Goal: Information Seeking & Learning: Understand process/instructions

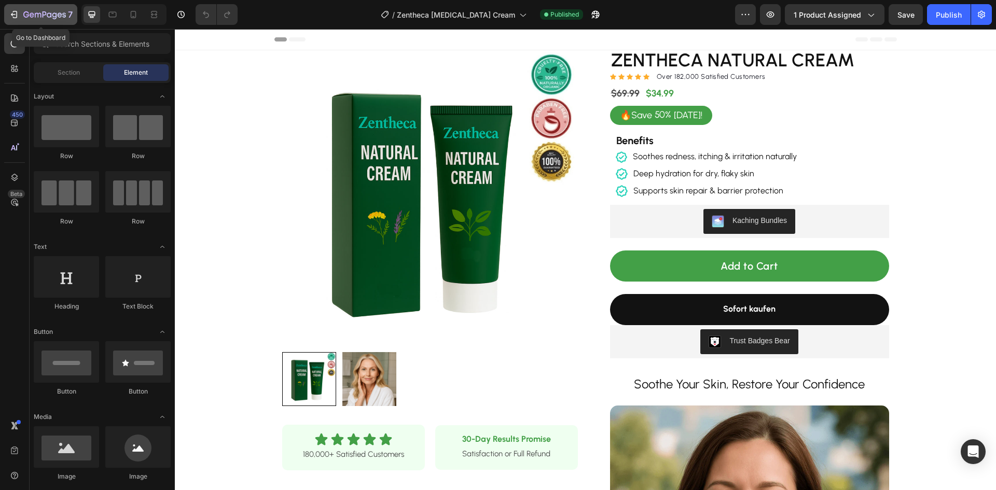
click at [15, 13] on icon "button" at bounding box center [14, 14] width 10 height 10
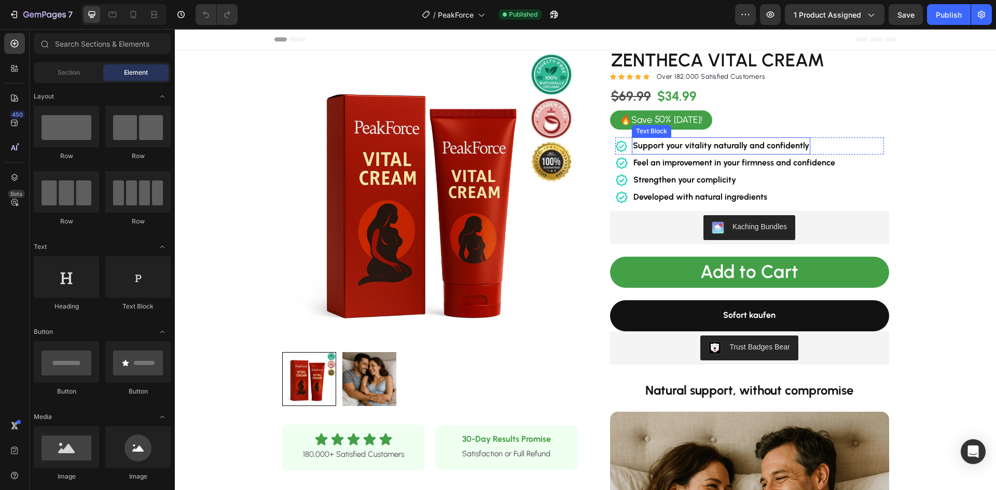
click at [708, 143] on strong "Support your vitality naturally and confidently" at bounding box center [721, 146] width 176 height 10
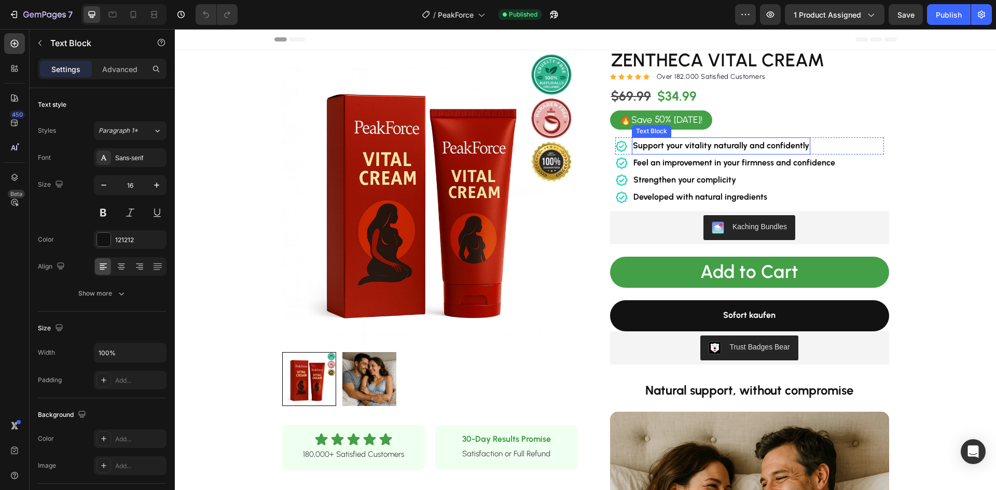
click at [708, 143] on strong "Support your vitality naturally and confidently" at bounding box center [721, 146] width 176 height 10
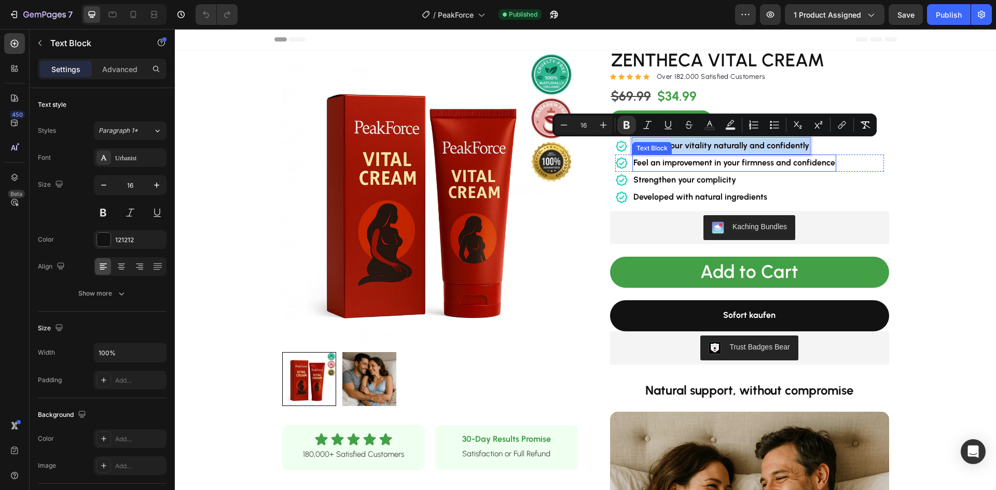
click at [738, 160] on strong "Feel an improvement in your firmness and confidence" at bounding box center [734, 163] width 202 height 10
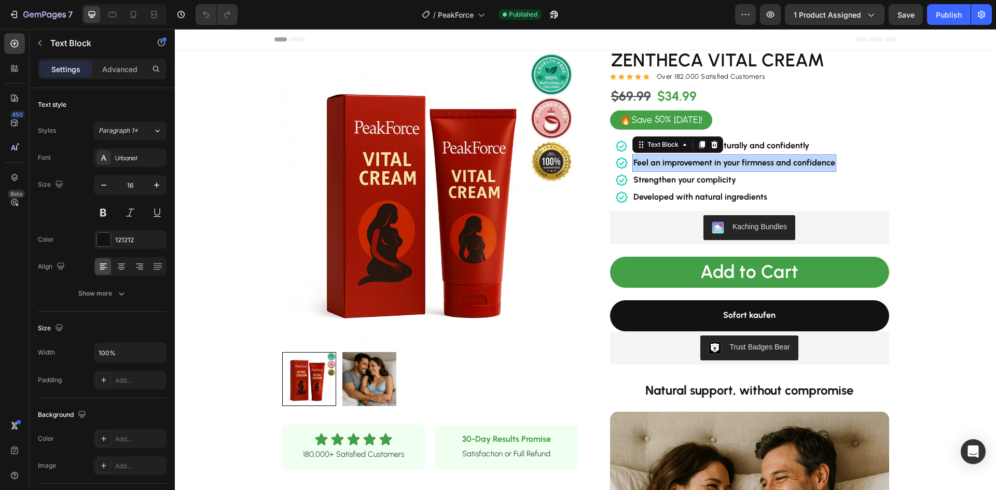
click at [738, 160] on strong "Feel an improvement in your firmness and confidence" at bounding box center [734, 163] width 202 height 10
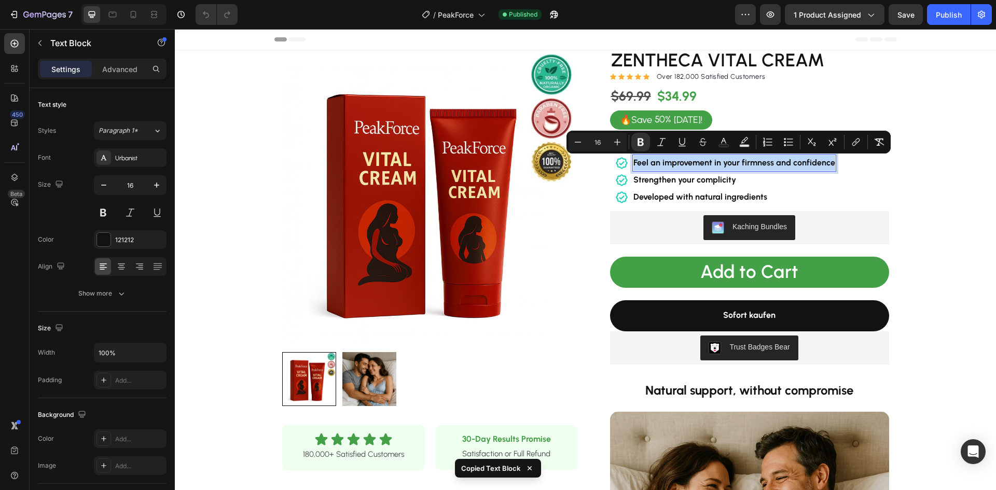
click at [716, 160] on strong "Feel an improvement in your firmness and confidence" at bounding box center [734, 163] width 202 height 10
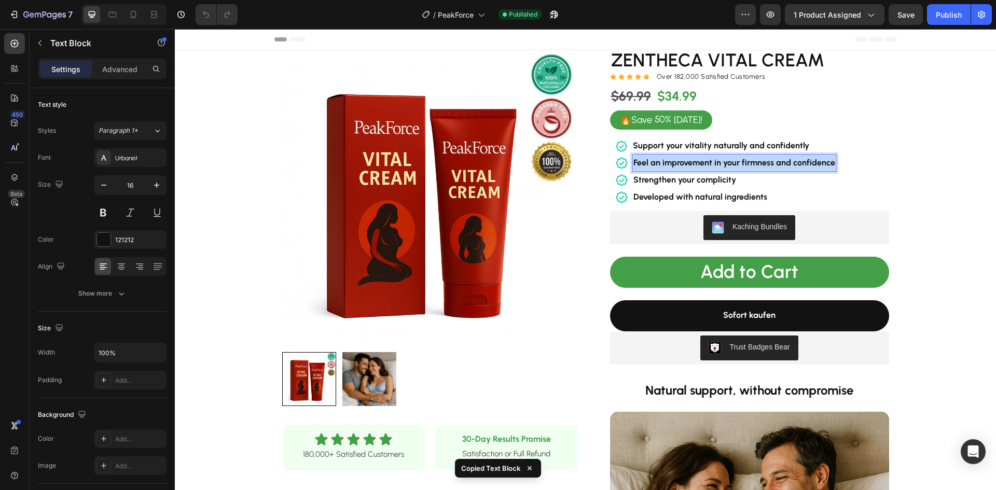
click at [716, 160] on strong "Feel an improvement in your firmness and confidence" at bounding box center [734, 163] width 202 height 10
copy strong "Feel an improvement in your firmness and confidence"
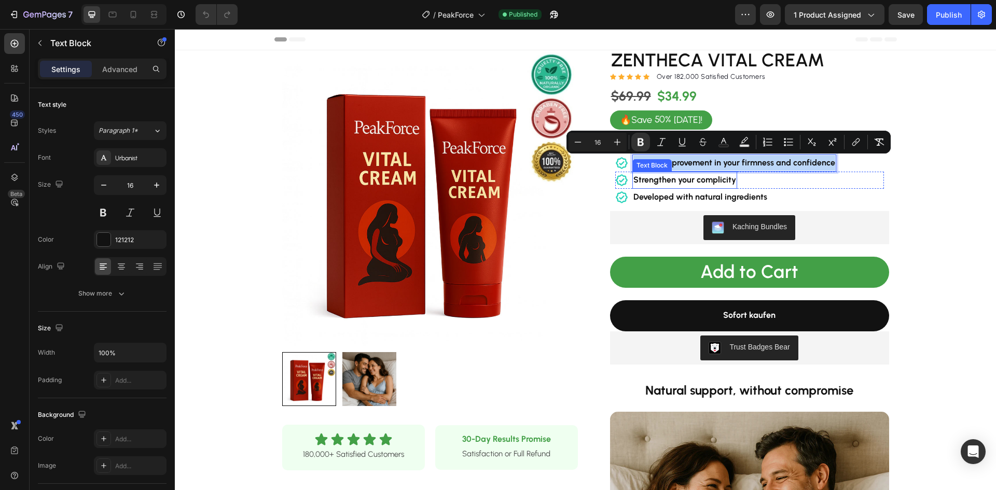
click at [704, 180] on strong "Strengthen your complicity" at bounding box center [684, 180] width 103 height 10
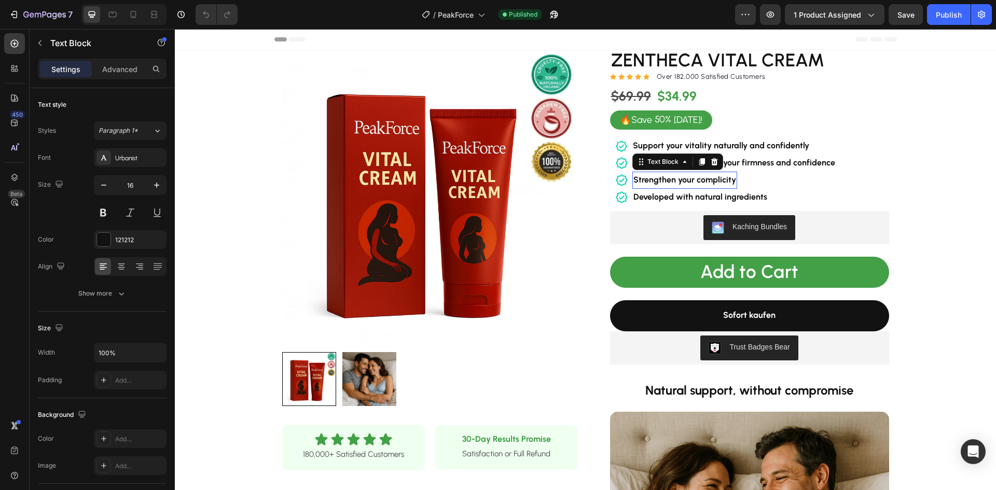
click at [704, 180] on strong "Strengthen your complicity" at bounding box center [684, 180] width 103 height 10
copy strong "Strengthen your complicity"
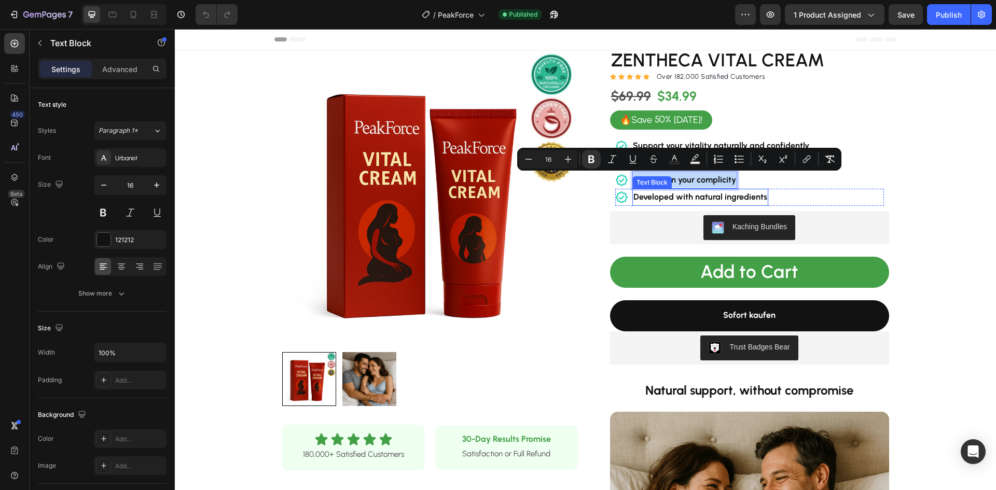
click at [686, 199] on strong "Developed with natural ingredients" at bounding box center [700, 197] width 134 height 10
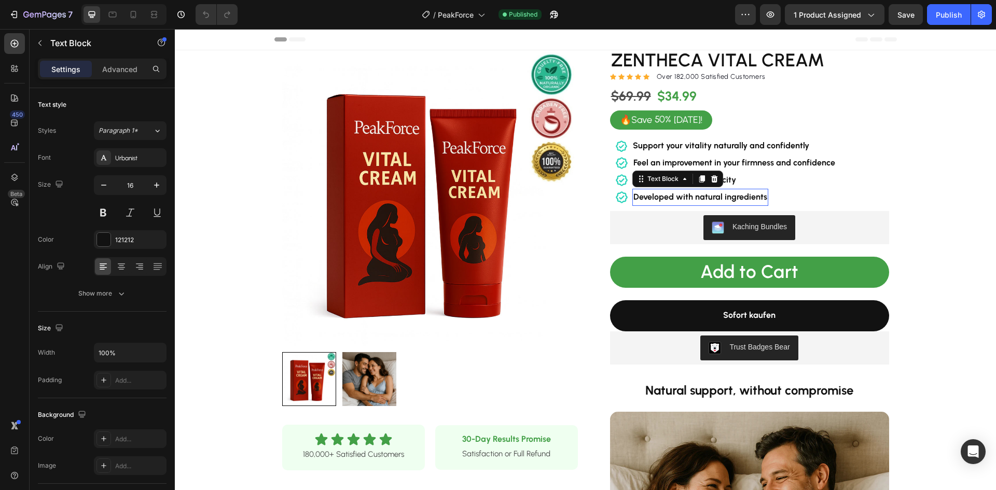
click at [686, 199] on strong "Developed with natural ingredients" at bounding box center [700, 197] width 134 height 10
copy strong "Developed with natural ingredients"
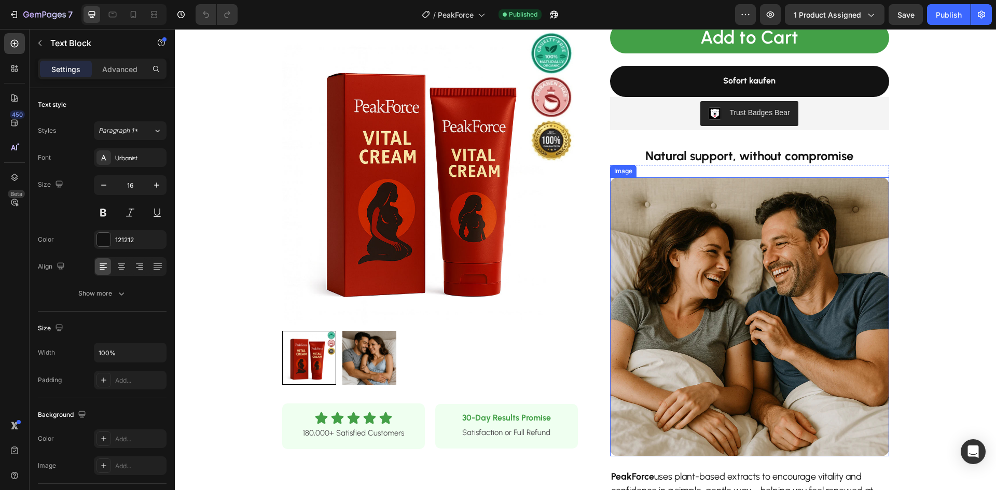
scroll to position [259, 0]
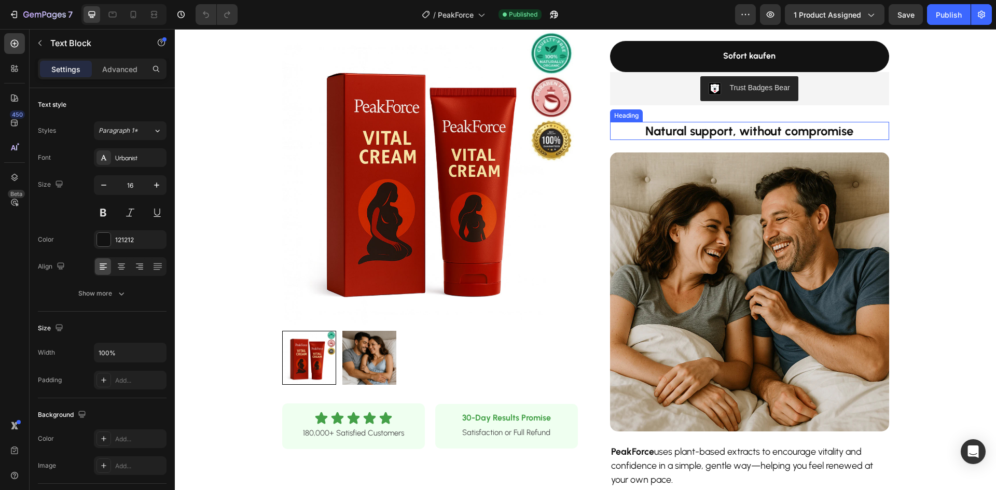
click at [705, 136] on strong "Natural support, without compromise" at bounding box center [749, 130] width 208 height 15
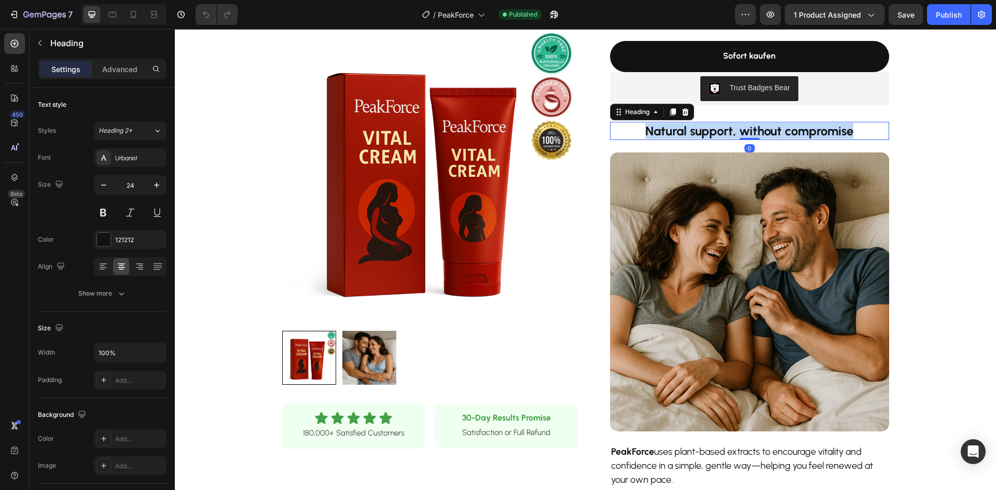
click at [705, 136] on strong "Natural support, without compromise" at bounding box center [749, 130] width 208 height 15
copy strong "Natural support, without compromise"
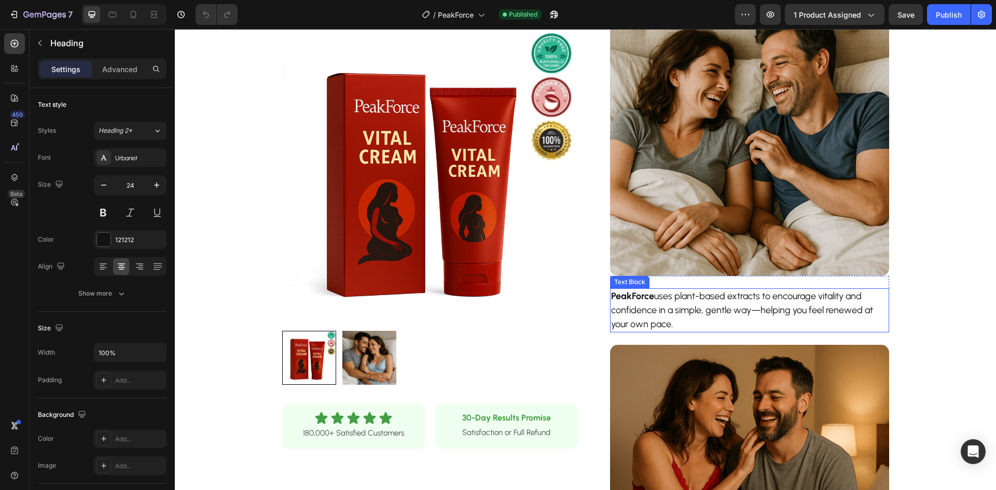
click at [685, 306] on p "PeakForce uses plant-based extracts to encourage vitality and confidence in a s…" at bounding box center [749, 310] width 277 height 42
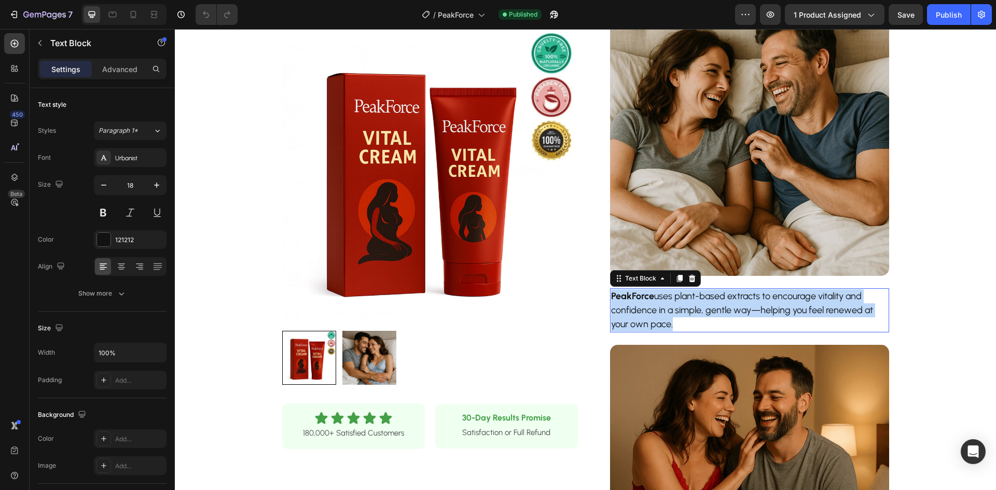
click at [685, 306] on p "PeakForce uses plant-based extracts to encourage vitality and confidence in a s…" at bounding box center [749, 310] width 277 height 42
copy p "PeakForce uses plant-based extracts to encourage vitality and confidence in a s…"
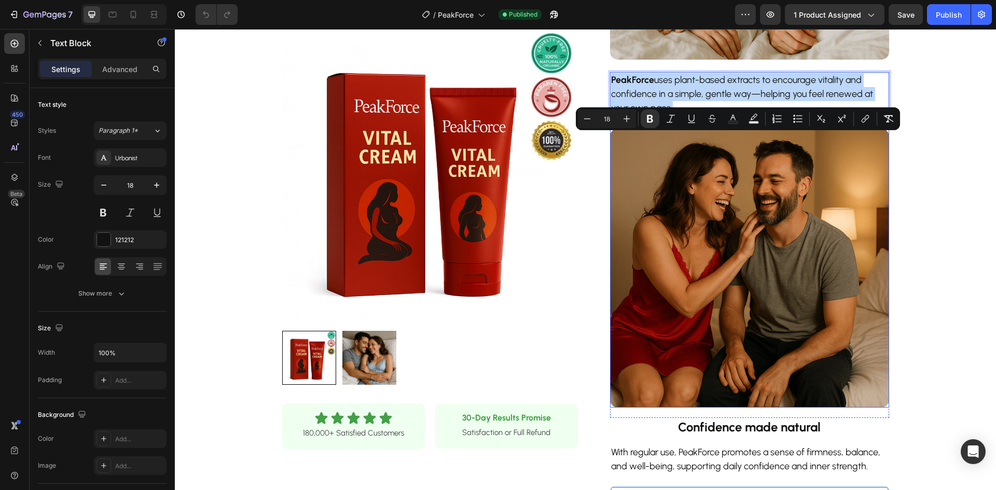
scroll to position [726, 0]
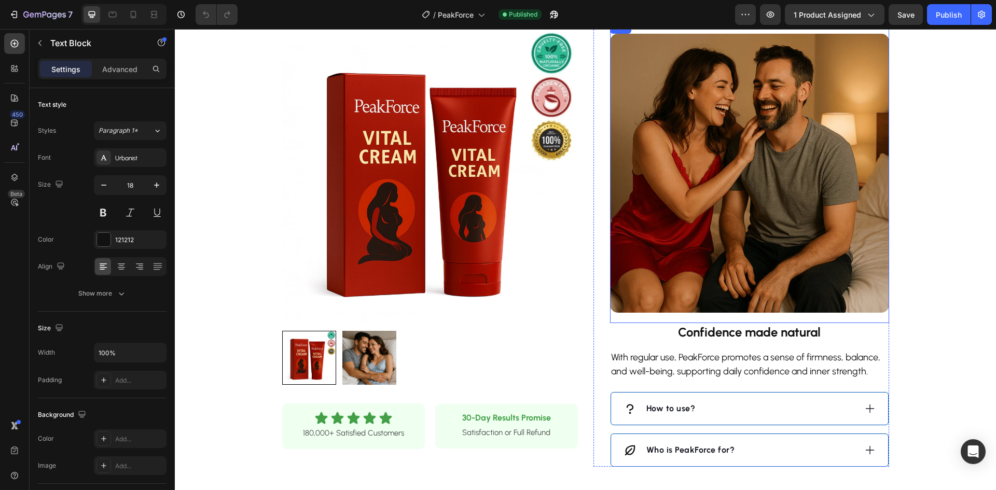
click at [678, 329] on strong "Confidence made natural" at bounding box center [749, 332] width 143 height 15
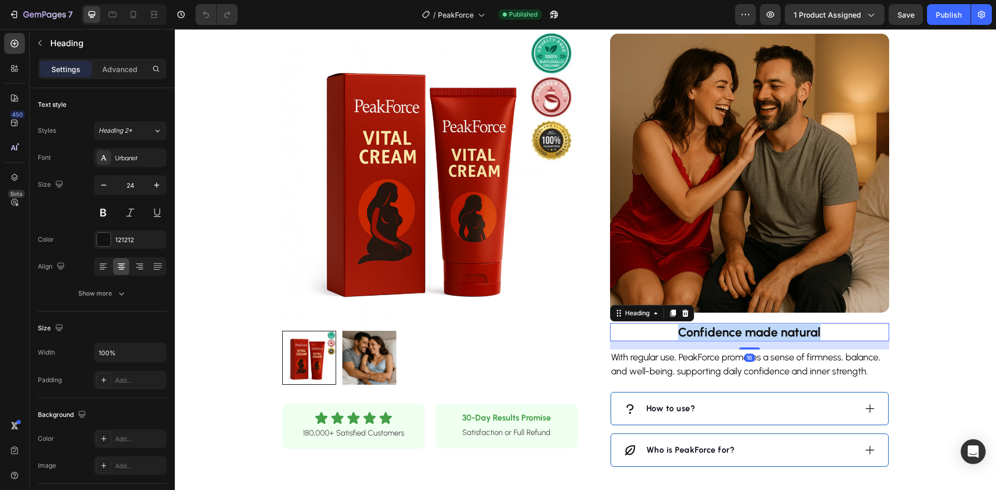
click at [678, 329] on strong "Confidence made natural" at bounding box center [749, 332] width 143 height 15
copy strong "Confidence made natural"
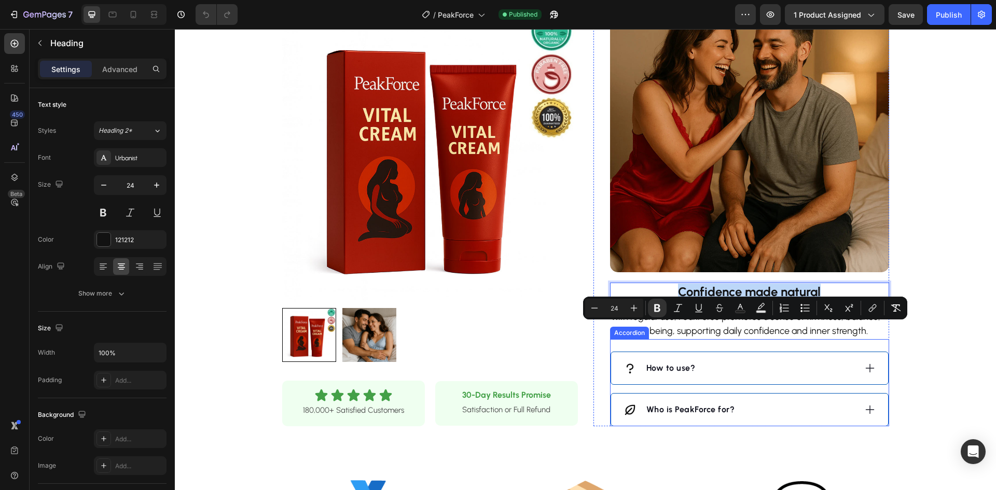
scroll to position [830, 0]
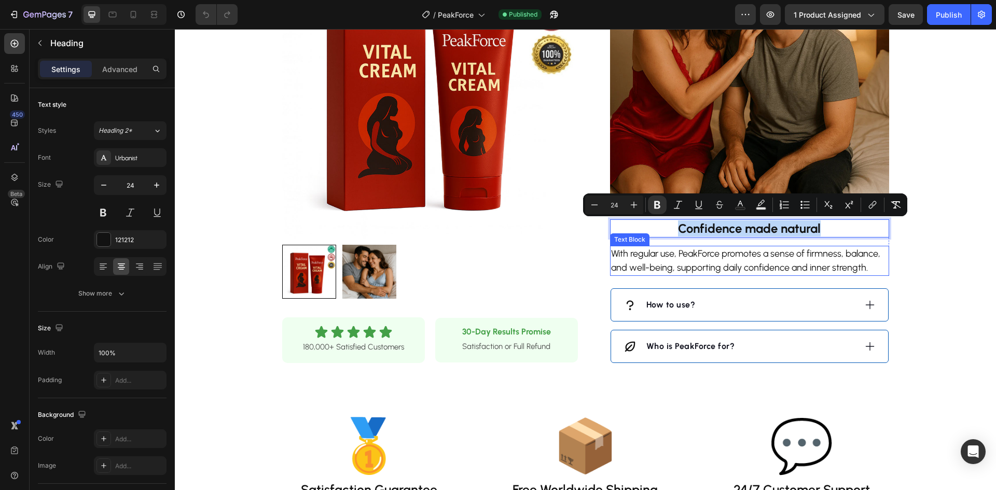
click at [749, 263] on p "With regular use, PeakForce promotes a sense of firmness, balance, and well-bei…" at bounding box center [749, 261] width 277 height 28
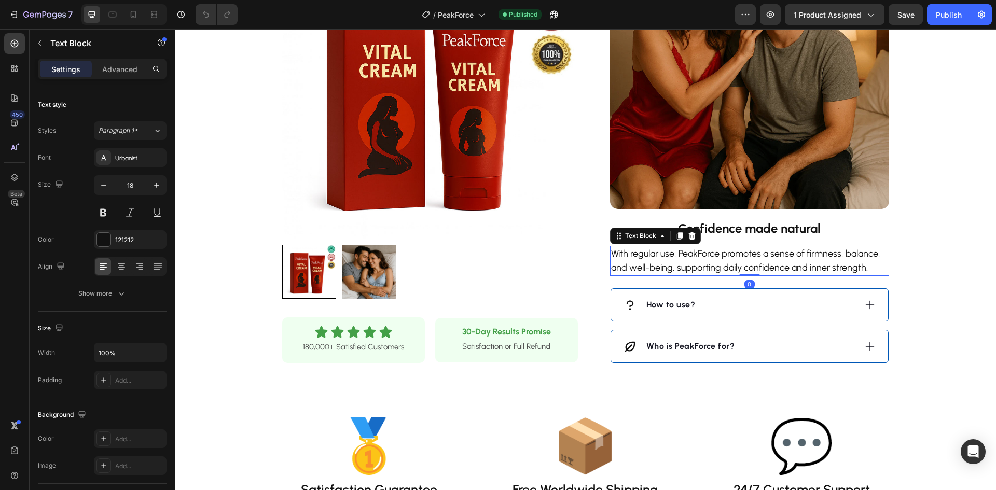
click at [749, 263] on p "With regular use, PeakForce promotes a sense of firmness, balance, and well-bei…" at bounding box center [749, 261] width 277 height 28
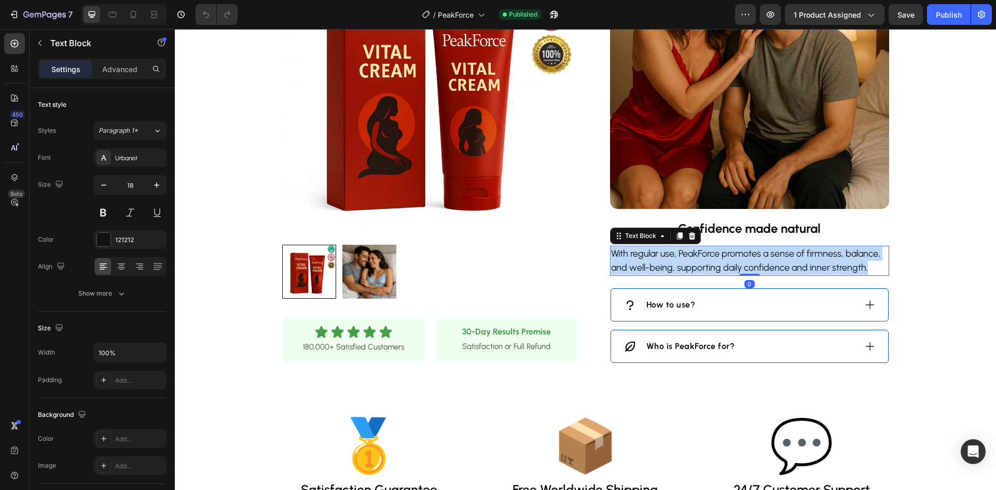
click at [749, 263] on p "With regular use, PeakForce promotes a sense of firmness, balance, and well-bei…" at bounding box center [749, 261] width 277 height 28
copy p "With regular use, PeakForce promotes a sense of firmness, balance, and well-bei…"
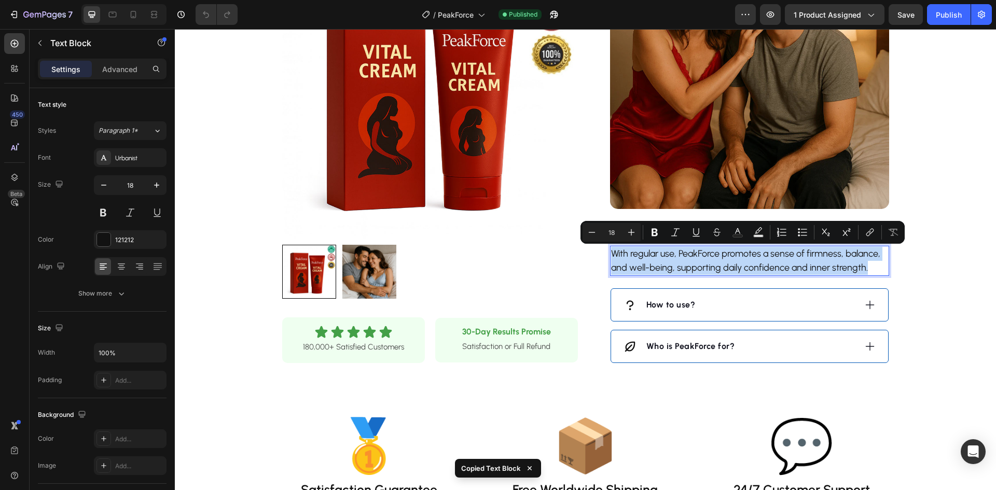
click at [737, 259] on p "With regular use, PeakForce promotes a sense of firmness, balance, and well-bei…" at bounding box center [749, 261] width 277 height 28
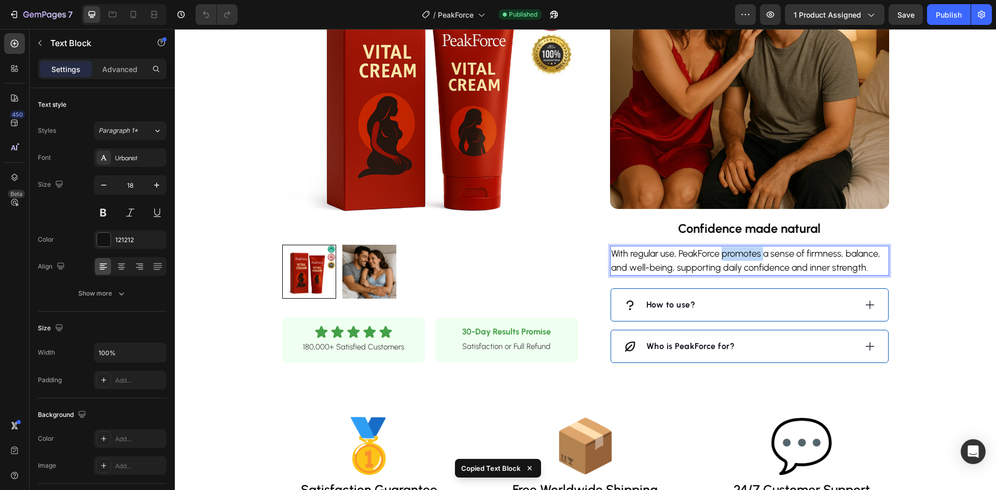
click at [737, 259] on p "With regular use, PeakForce promotes a sense of firmness, balance, and well-bei…" at bounding box center [749, 261] width 277 height 28
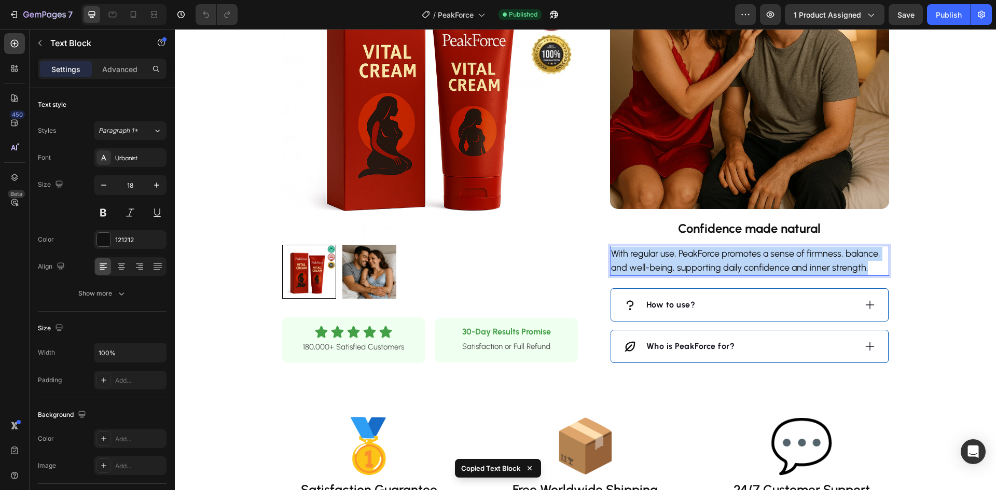
click at [737, 259] on p "With regular use, PeakForce promotes a sense of firmness, balance, and well-bei…" at bounding box center [749, 261] width 277 height 28
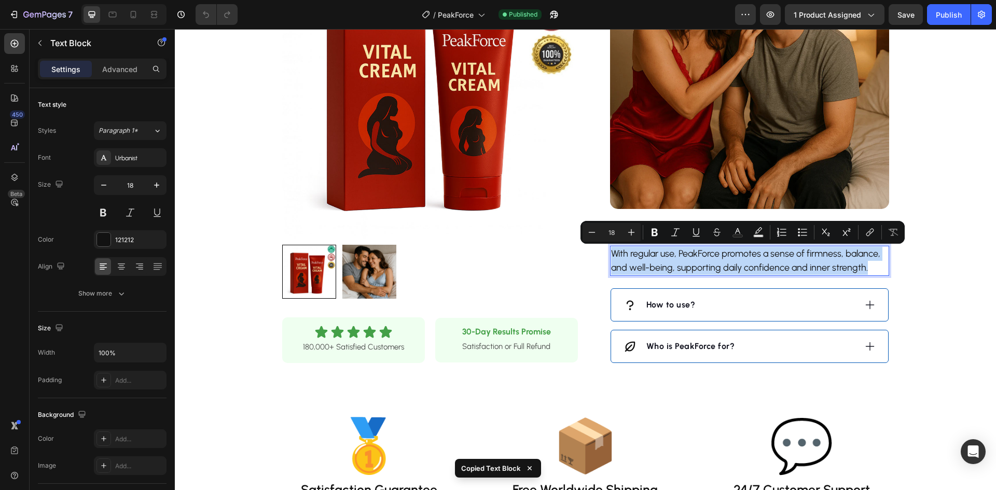
copy p "With regular use, PeakForce promotes a sense of firmness, balance, and well-bei…"
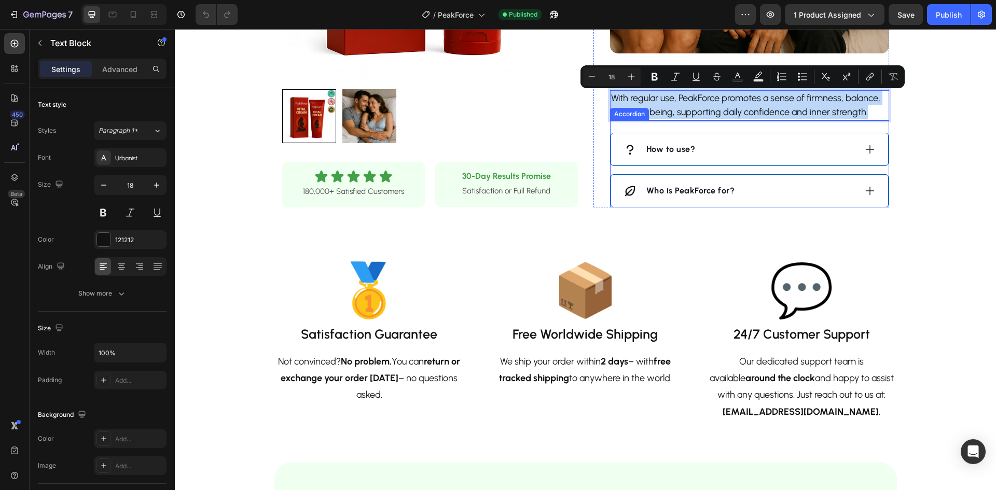
click at [704, 146] on div "How to use?" at bounding box center [739, 150] width 232 height 16
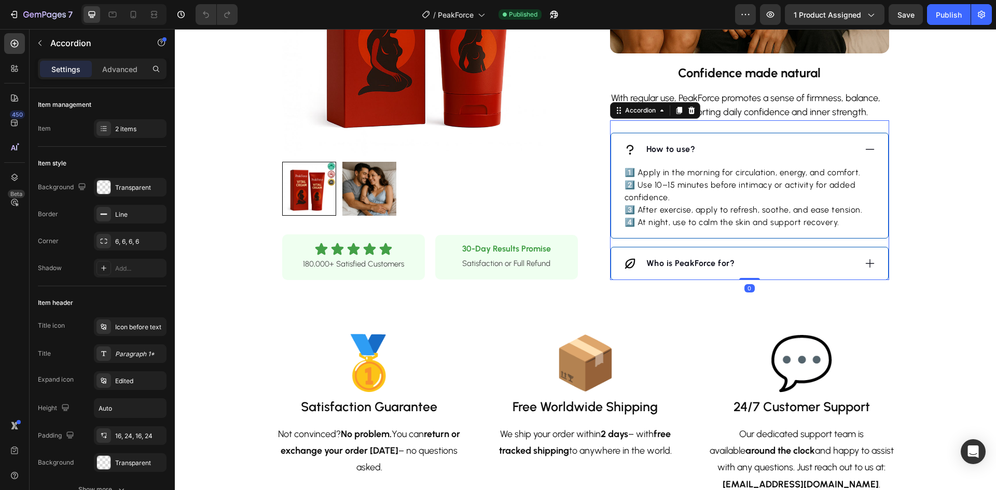
click at [663, 148] on strong "How to use?" at bounding box center [670, 149] width 49 height 10
copy strong "How to use?"
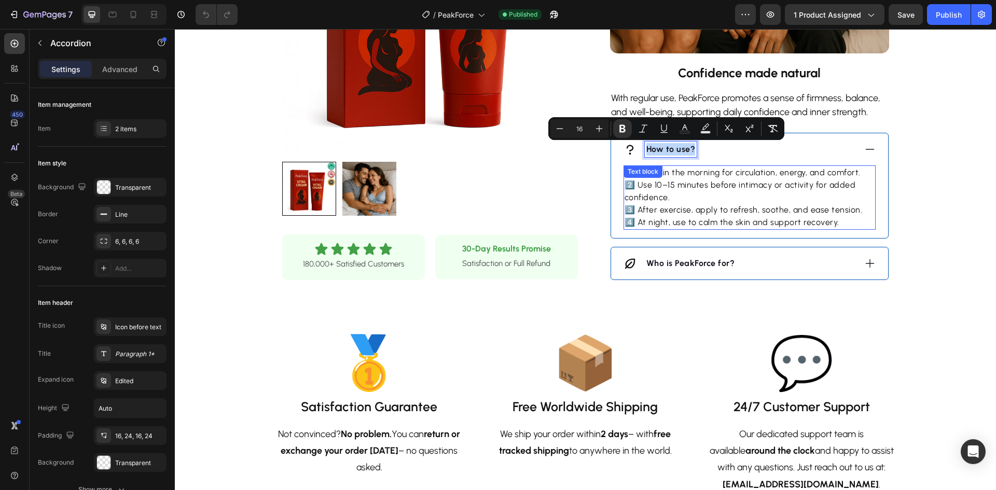
click at [741, 203] on p "1️⃣ Apply in the morning for circulation, energy, and comfort. 2️⃣ Use 10–15 mi…" at bounding box center [749, 197] width 250 height 62
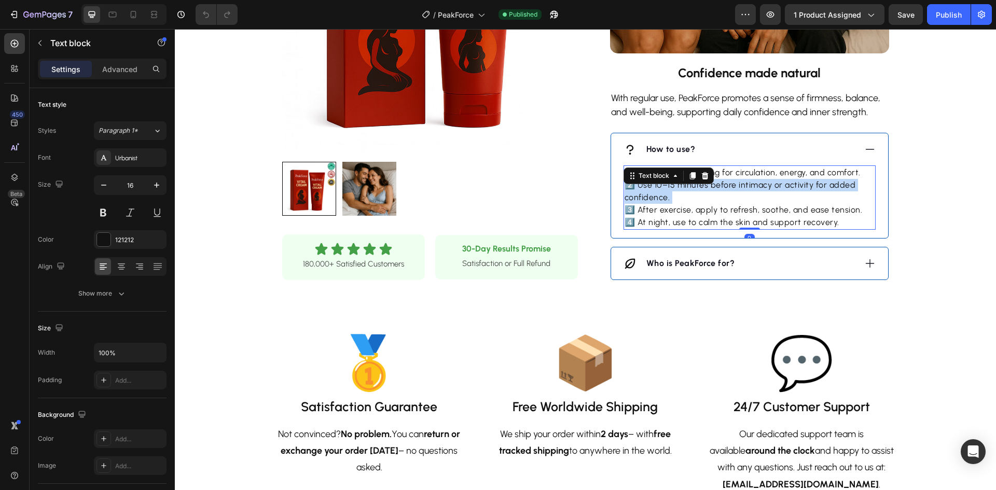
click at [741, 203] on p "1️⃣ Apply in the morning for circulation, energy, and comfort. 2️⃣ Use 10–15 mi…" at bounding box center [749, 197] width 250 height 62
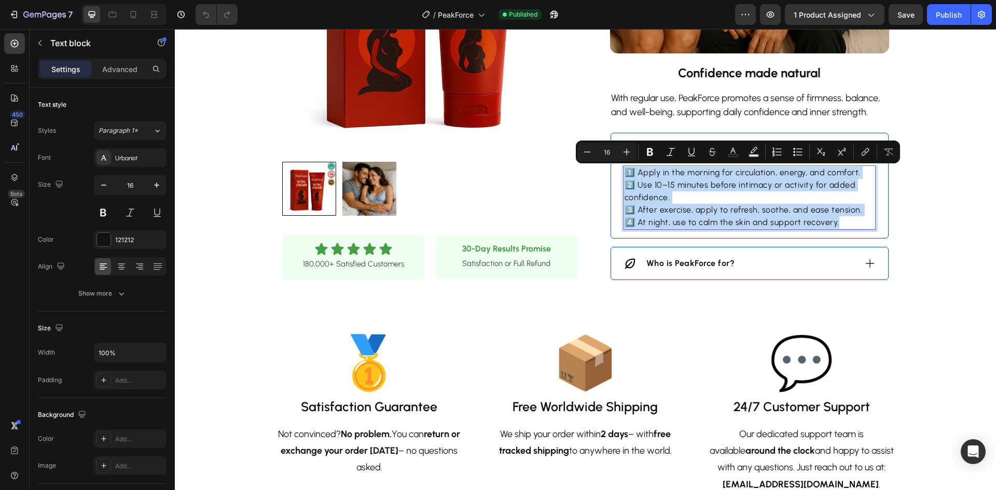
copy p "1️⃣ Apply in the morning for circulation, energy, and comfort. 2️⃣ Use 10–15 mi…"
click at [705, 263] on strong "Who is PeakForce for?" at bounding box center [690, 263] width 89 height 10
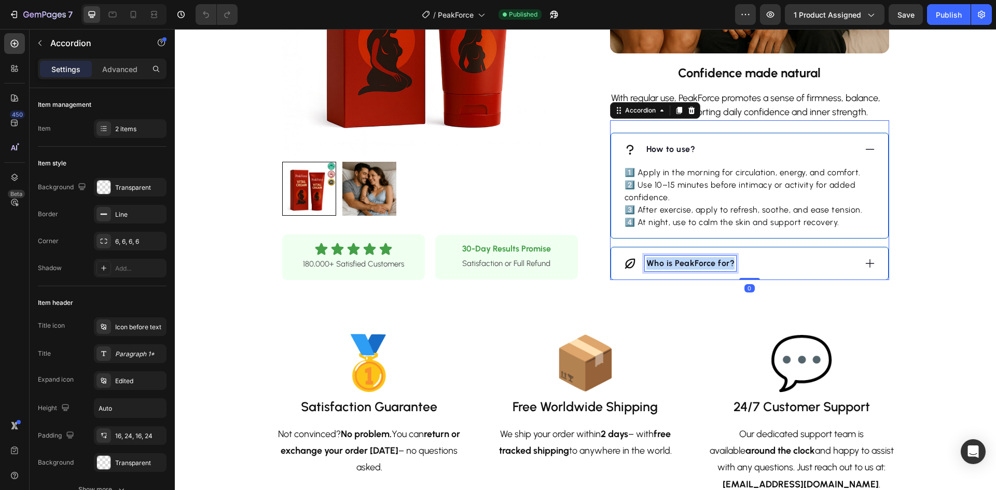
click at [705, 263] on strong "Who is PeakForce for?" at bounding box center [690, 263] width 89 height 10
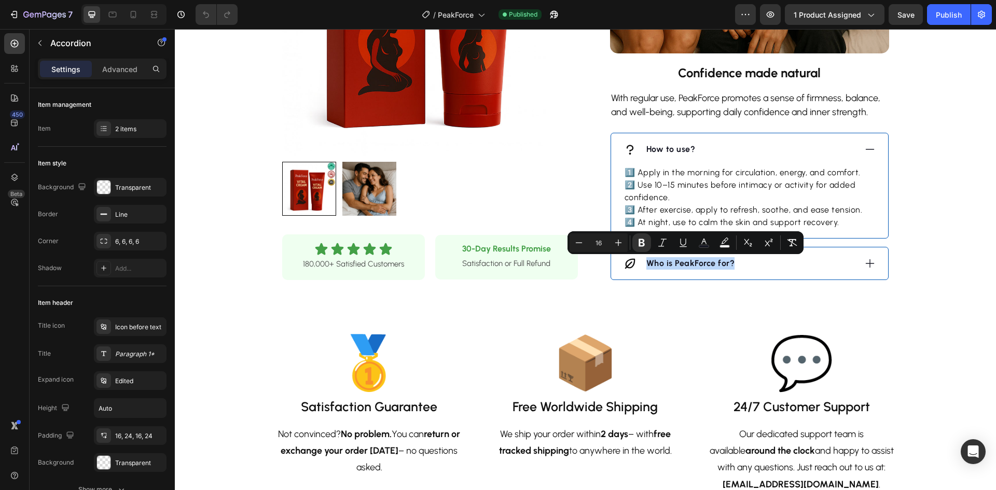
click at [791, 264] on div "Who is PeakForce for?" at bounding box center [739, 264] width 232 height 16
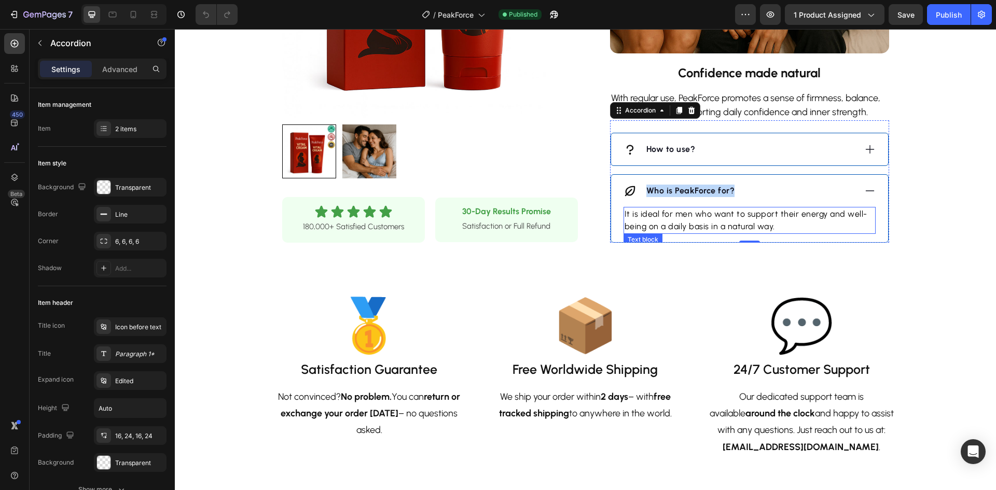
click at [737, 226] on span "It is ideal for men who want to support their energy and well-being on a daily …" at bounding box center [745, 220] width 243 height 22
click at [736, 226] on span "It is ideal for men who want to support their energy and well-being on a daily …" at bounding box center [745, 220] width 243 height 22
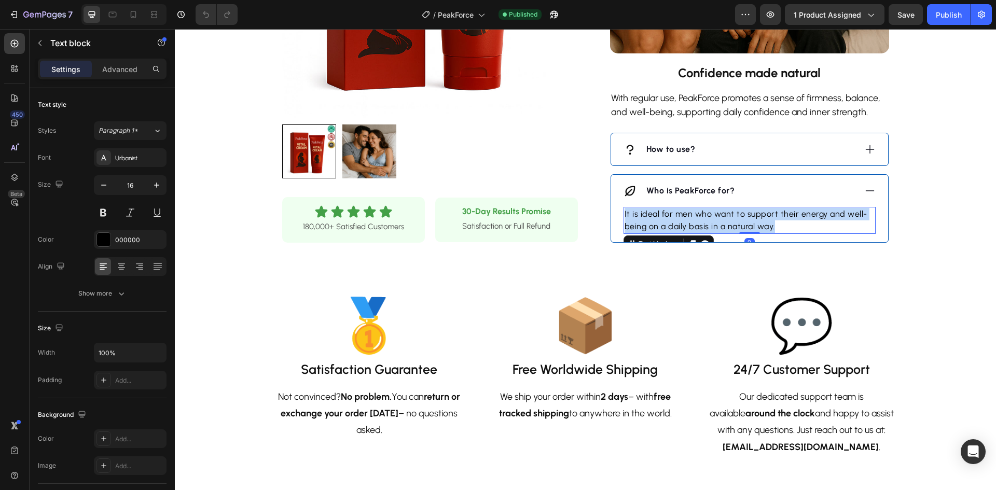
click at [736, 226] on span "It is ideal for men who want to support their energy and well-being on a daily …" at bounding box center [745, 220] width 243 height 22
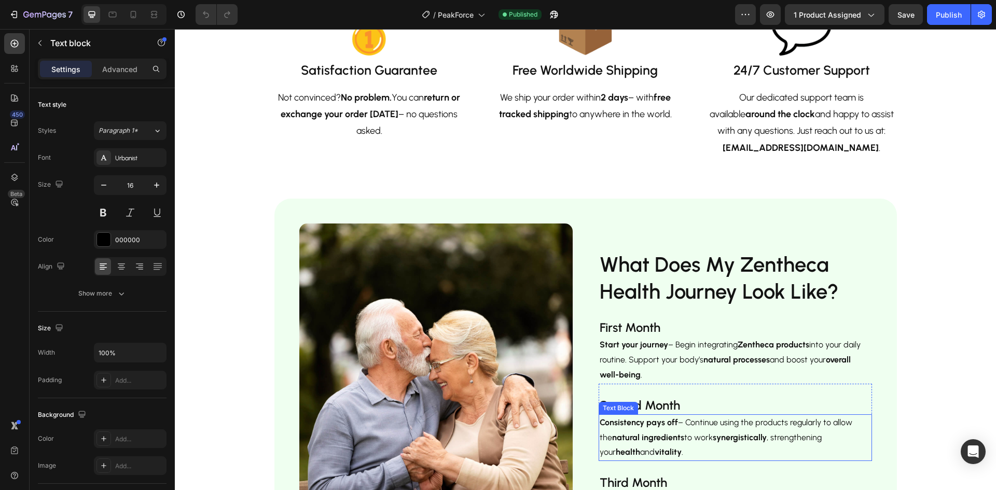
scroll to position [1209, 0]
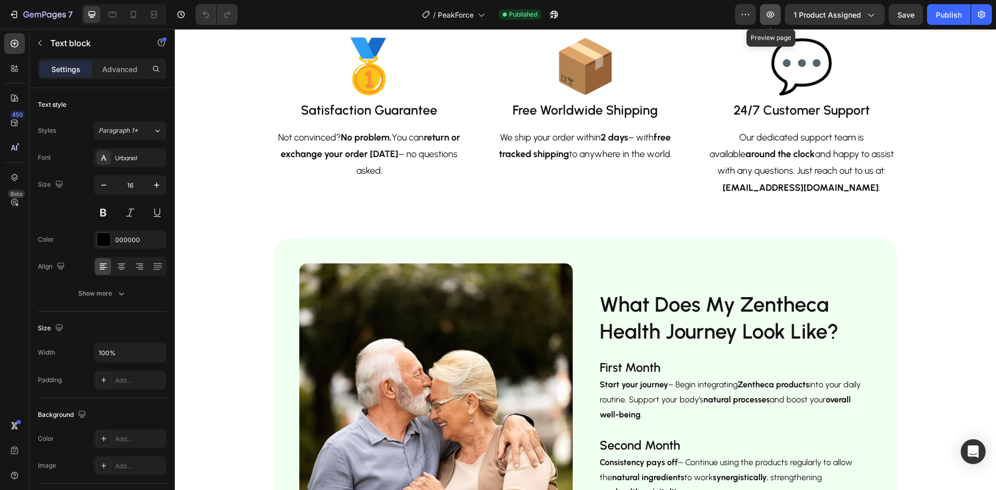
click at [773, 15] on icon "button" at bounding box center [770, 14] width 8 height 6
